Goal: Transaction & Acquisition: Purchase product/service

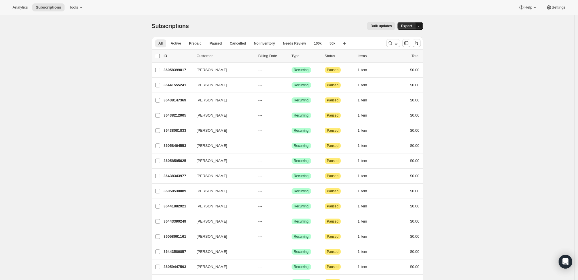
click at [420, 27] on icon "button" at bounding box center [419, 26] width 2 height 1
click at [348, 23] on div "Bulk updates" at bounding box center [296, 26] width 200 height 8
click at [393, 45] on icon "Search and filter results" at bounding box center [391, 43] width 6 height 6
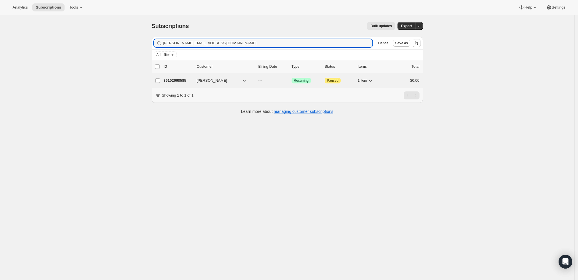
type input "[PERSON_NAME][EMAIL_ADDRESS][DOMAIN_NAME]"
click at [174, 83] on p "36102668585" at bounding box center [178, 81] width 29 height 6
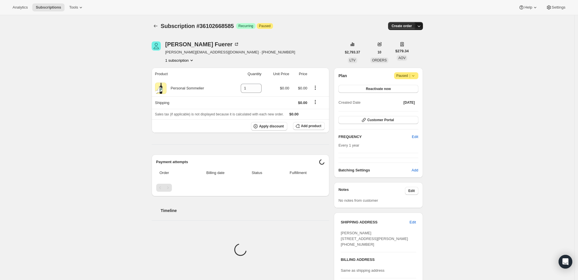
click at [419, 26] on icon "button" at bounding box center [419, 26] width 6 height 6
click at [409, 47] on span "Create custom one-time order" at bounding box center [396, 47] width 49 height 4
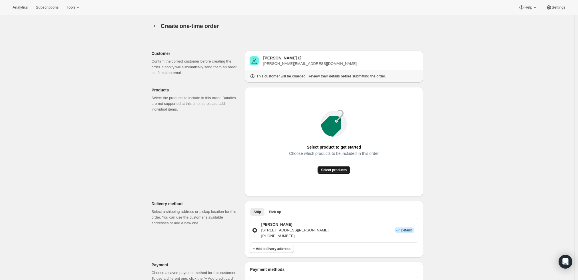
click at [340, 169] on span "Select products" at bounding box center [334, 170] width 26 height 5
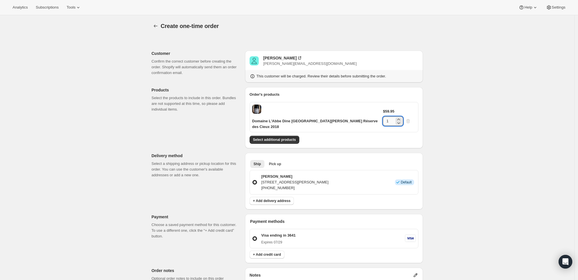
drag, startPoint x: 399, startPoint y: 109, endPoint x: 393, endPoint y: 109, distance: 6.9
click at [393, 117] on input "1" at bounding box center [388, 121] width 11 height 9
type input "4"
click at [464, 121] on div "Create one-time order. This page is ready Create one-time order Customer Confir…" at bounding box center [287, 224] width 574 height 418
click at [279, 137] on span "Select additional products" at bounding box center [274, 139] width 43 height 5
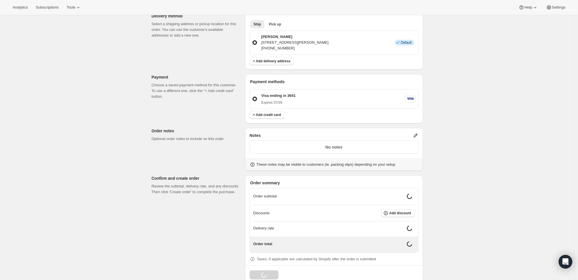
scroll to position [159, 0]
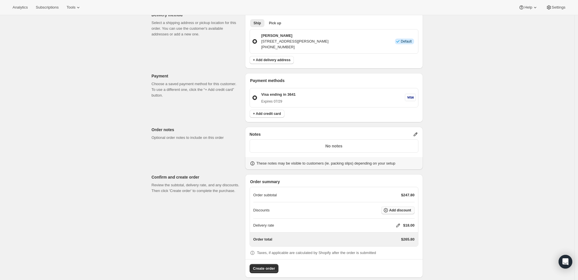
click at [395, 208] on span "Add discount" at bounding box center [400, 210] width 22 height 5
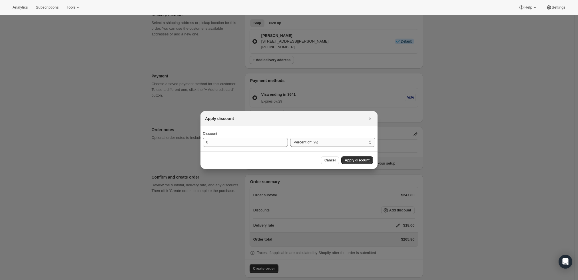
click at [296, 142] on select "Percent off (%) Amount off ($)" at bounding box center [332, 142] width 85 height 9
select select "fixedAmount"
click at [290, 138] on select "Percent off (%) Amount off ($)" at bounding box center [332, 142] width 85 height 9
click at [242, 143] on input "0" at bounding box center [241, 142] width 77 height 9
type input "80"
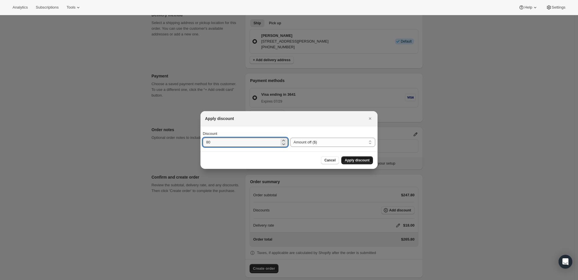
click at [351, 163] on button "Apply discount" at bounding box center [357, 160] width 32 height 8
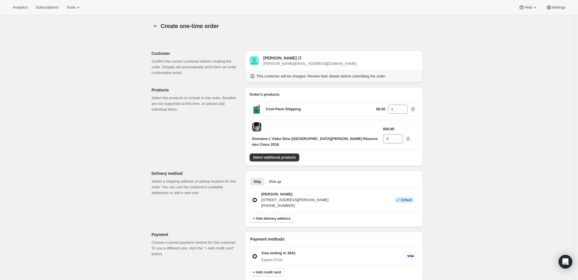
scroll to position [157, 0]
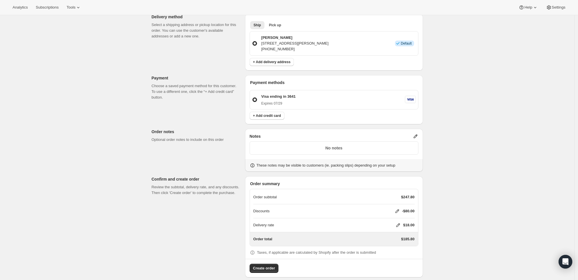
click at [399, 222] on icon at bounding box center [398, 225] width 6 height 6
click at [389, 242] on input "0" at bounding box center [400, 240] width 51 height 9
type input "0"
click at [399, 253] on span "Save" at bounding box center [397, 253] width 8 height 5
click at [271, 265] on span "Create order" at bounding box center [264, 268] width 22 height 6
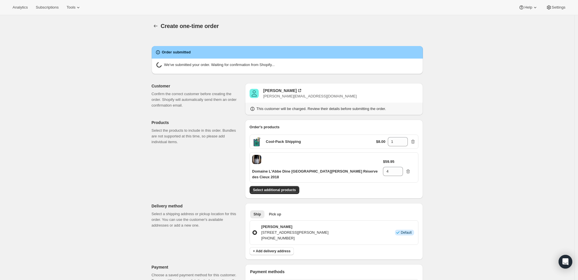
radio input "true"
